Goal: Task Accomplishment & Management: Manage account settings

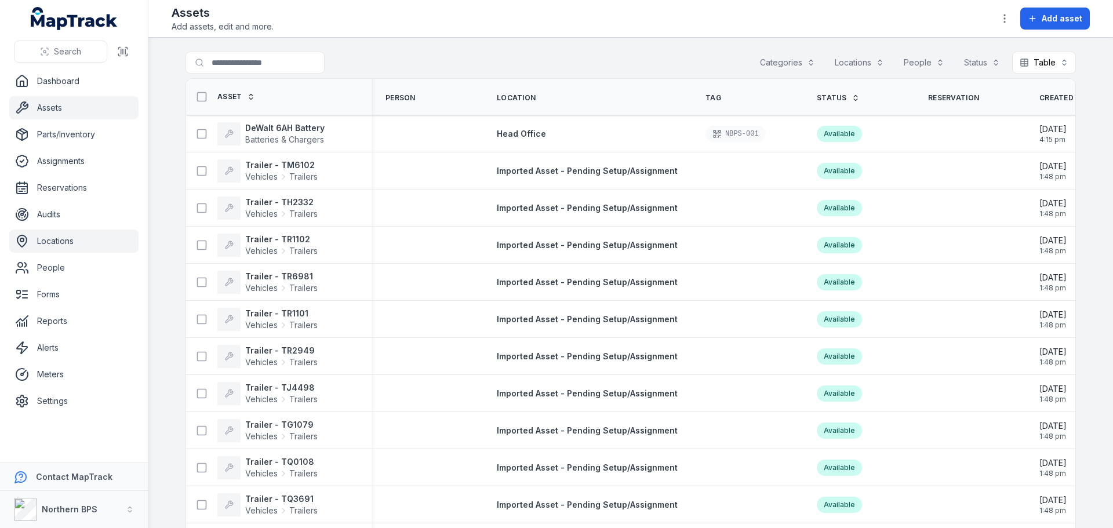
click at [58, 241] on link "Locations" at bounding box center [73, 240] width 129 height 23
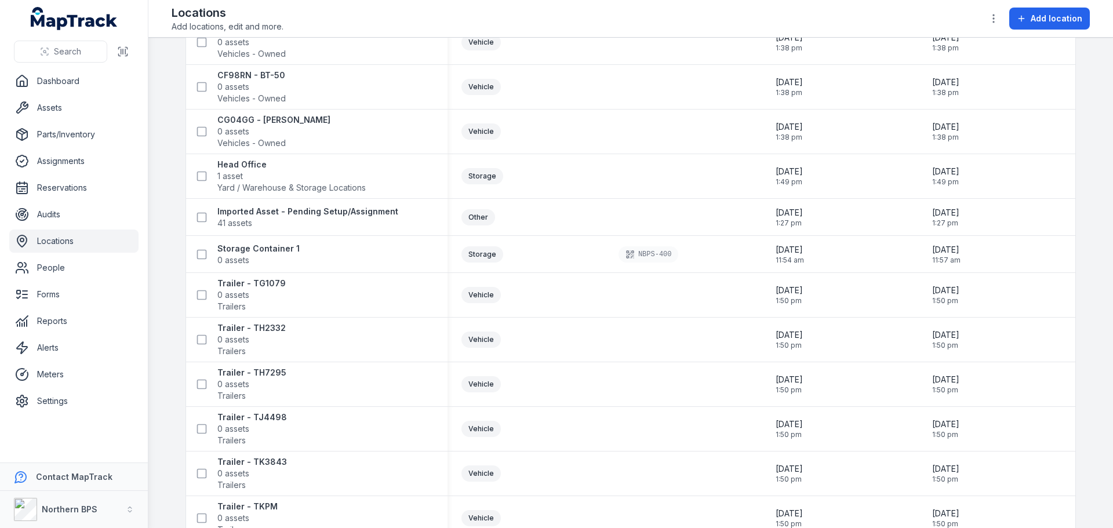
scroll to position [811, 0]
click at [198, 174] on icon at bounding box center [202, 174] width 12 height 12
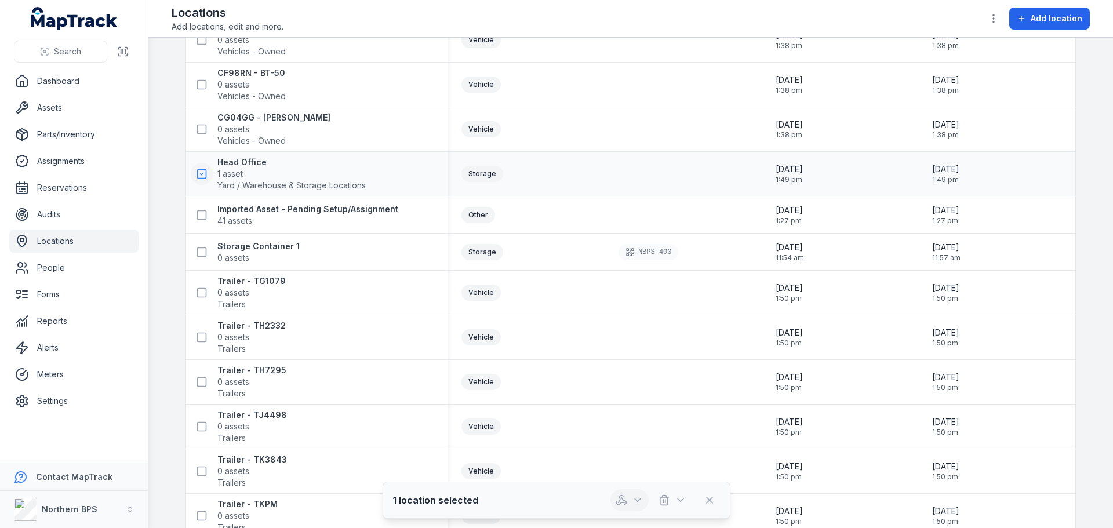
click at [636, 498] on icon "button" at bounding box center [638, 500] width 12 height 12
click at [684, 499] on icon "button" at bounding box center [681, 500] width 12 height 12
click at [999, 14] on icon "button" at bounding box center [994, 19] width 12 height 12
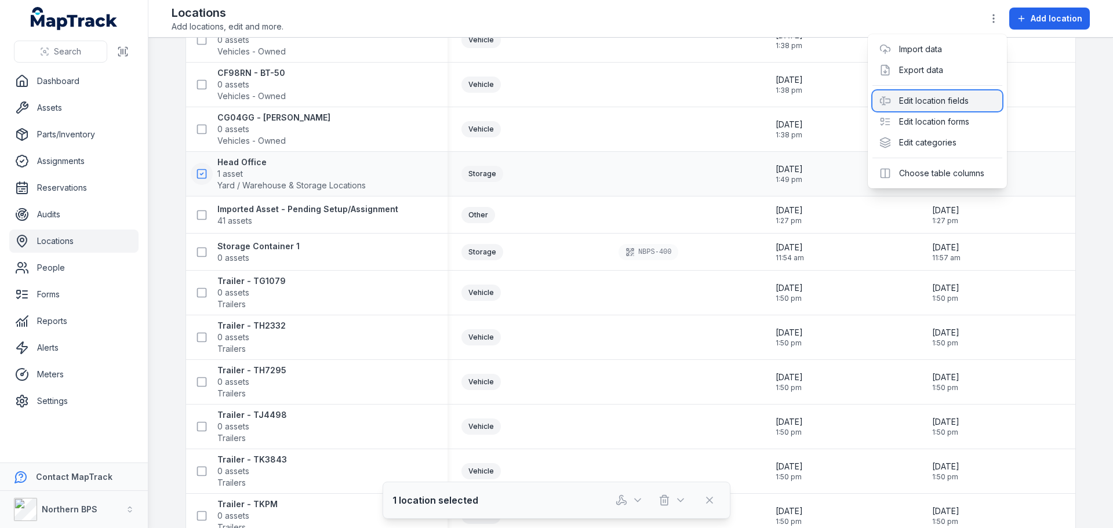
click at [947, 104] on div "Edit location fields" at bounding box center [937, 100] width 130 height 21
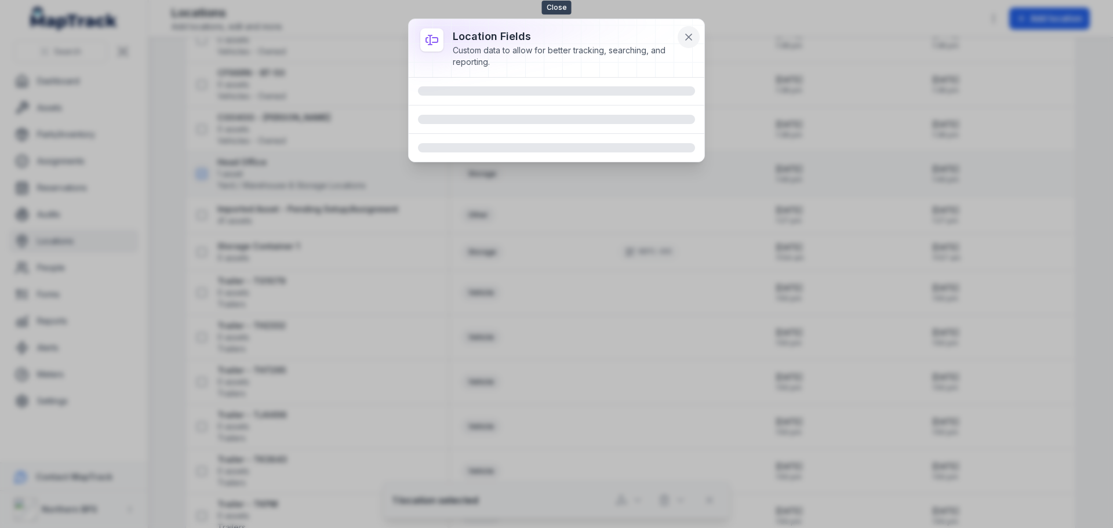
click at [691, 36] on icon at bounding box center [689, 37] width 12 height 12
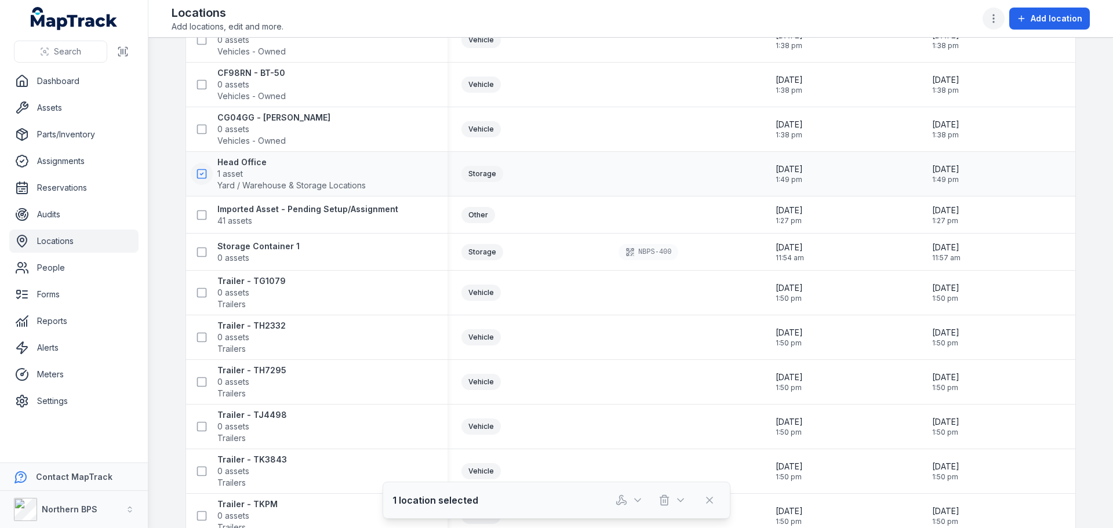
click at [994, 21] on icon "button" at bounding box center [994, 19] width 12 height 12
